Goal: Task Accomplishment & Management: Manage account settings

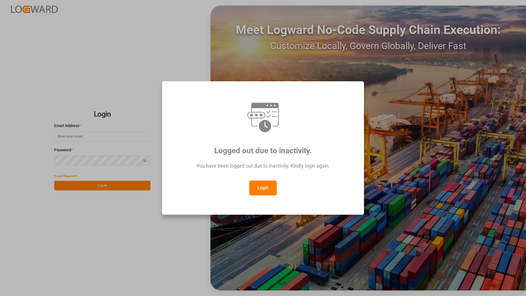
click at [265, 186] on button "Login" at bounding box center [263, 187] width 28 height 15
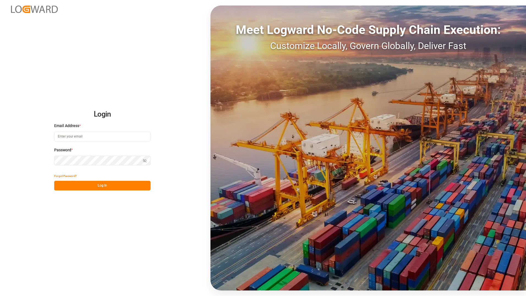
click at [110, 137] on input at bounding box center [102, 137] width 96 height 10
type input "[EMAIL_ADDRESS][PERSON_NAME][DOMAIN_NAME]"
click at [59, 186] on button "Log In" at bounding box center [102, 186] width 96 height 10
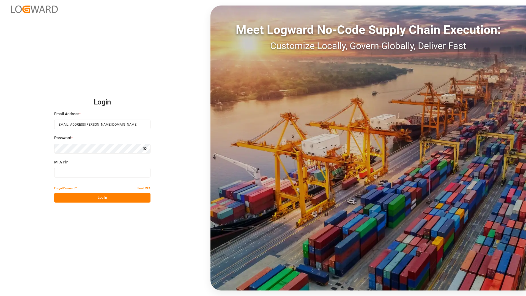
click at [89, 174] on input at bounding box center [102, 173] width 96 height 10
type input "168560"
click at [126, 199] on button "Log In" at bounding box center [102, 198] width 96 height 10
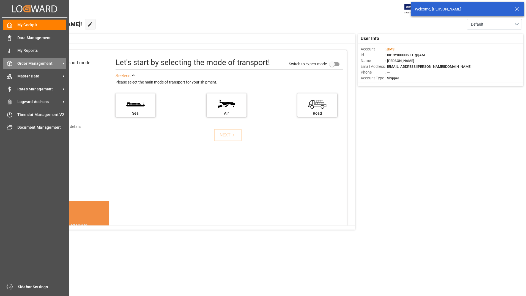
click at [33, 61] on span "Order Management" at bounding box center [38, 64] width 43 height 6
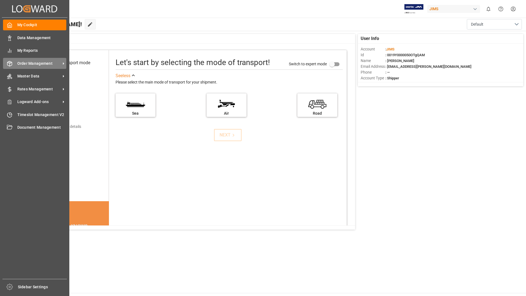
click at [25, 62] on span "Order Management" at bounding box center [38, 64] width 43 height 6
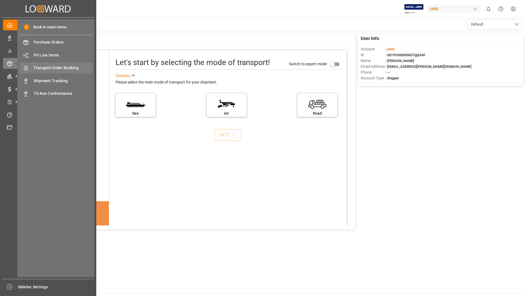
click at [66, 69] on span "Transport Order Booking" at bounding box center [63, 68] width 59 height 6
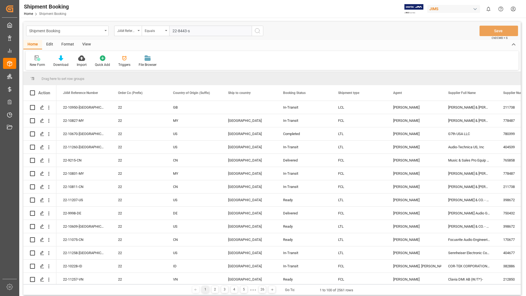
type input "22-8443-se"
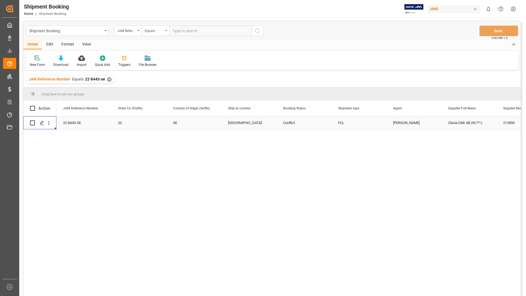
click at [34, 121] on div "Press SPACE to select this row." at bounding box center [40, 122] width 20 height 12
click at [31, 122] on input "Press Space to toggle row selection (unchecked)" at bounding box center [32, 122] width 5 height 5
checkbox input "true"
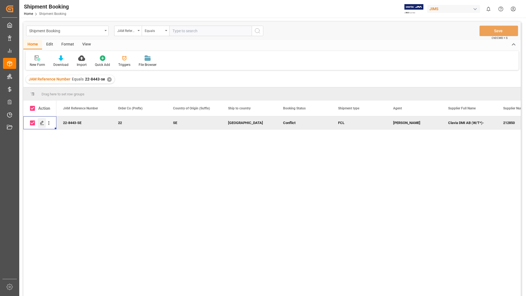
click at [40, 121] on icon "Press SPACE to deselect this row." at bounding box center [42, 123] width 4 height 4
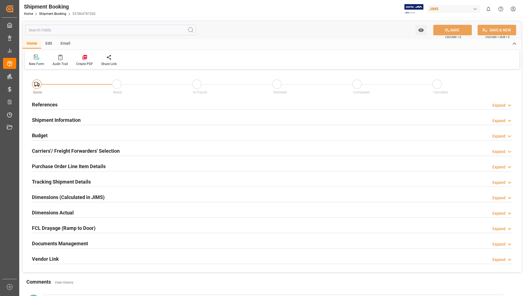
type input "226"
click at [79, 162] on h2 "Purchase Order Line Item Details" at bounding box center [69, 165] width 74 height 7
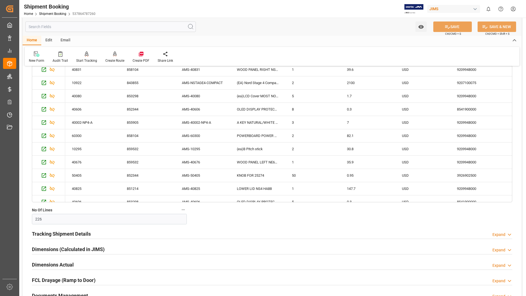
scroll to position [233, 0]
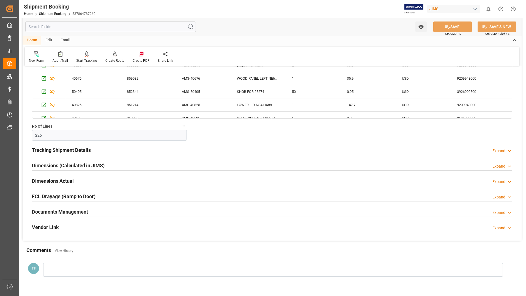
click at [73, 209] on h2 "Documents Management" at bounding box center [60, 211] width 56 height 7
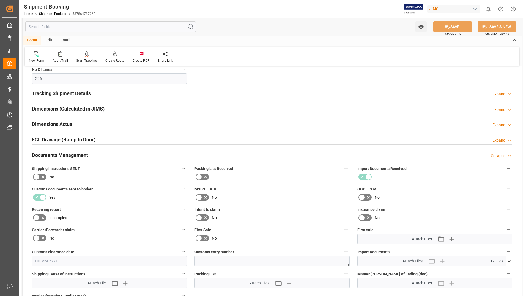
scroll to position [343, 0]
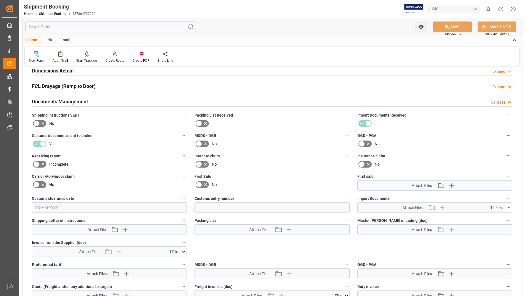
click at [184, 251] on icon at bounding box center [184, 251] width 6 height 6
click at [181, 260] on icon at bounding box center [180, 262] width 5 height 4
